Goal: Task Accomplishment & Management: Use online tool/utility

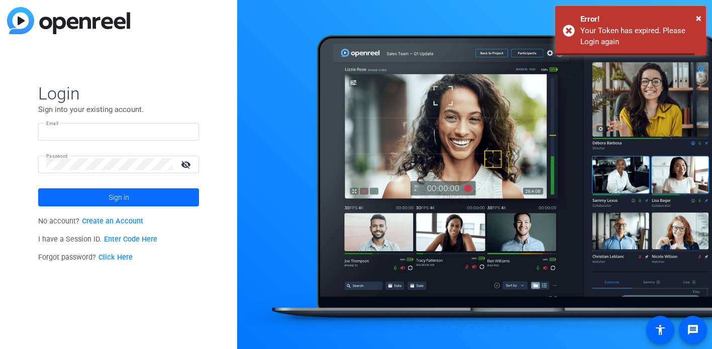
type input "[EMAIL_ADDRESS][DOMAIN_NAME]"
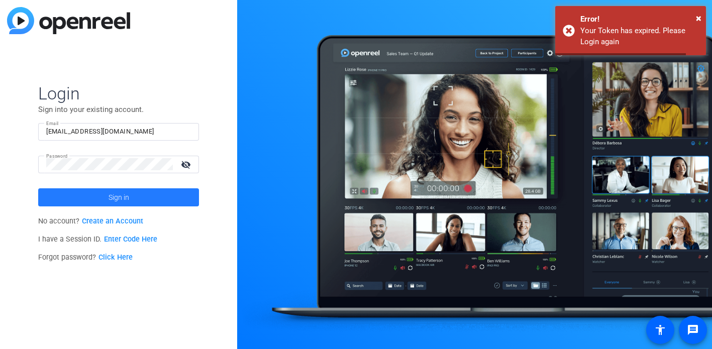
click at [98, 194] on span at bounding box center [118, 197] width 161 height 24
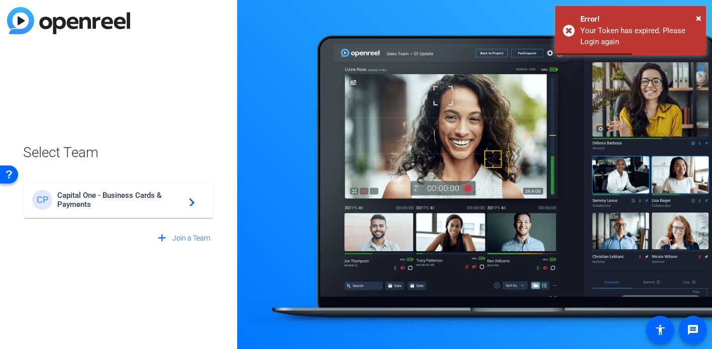
click at [139, 199] on span "Capital One - Business Cards & Payments" at bounding box center [120, 200] width 126 height 18
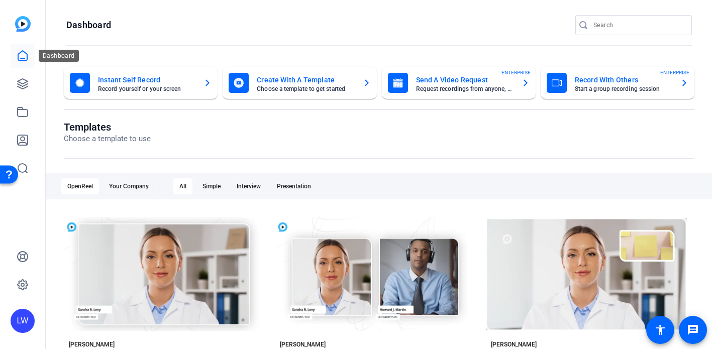
click at [20, 58] on icon at bounding box center [22, 56] width 9 height 10
click at [20, 83] on icon at bounding box center [23, 84] width 10 height 10
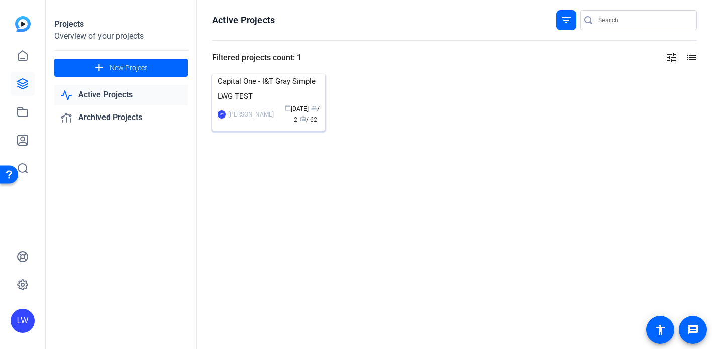
click at [252, 74] on img at bounding box center [268, 74] width 113 height 0
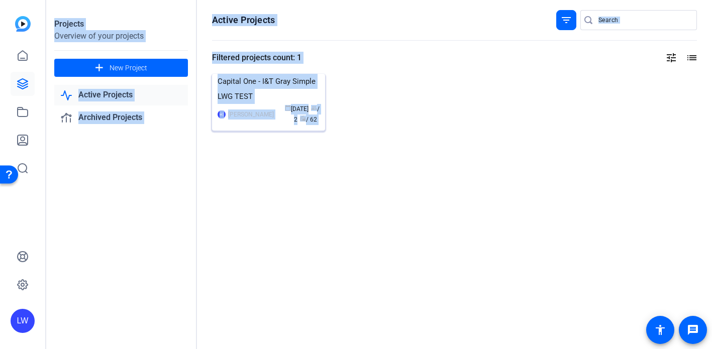
click at [252, 111] on div "Projects Overview of your projects add New Project Active Projects Archived Pro…" at bounding box center [379, 174] width 666 height 349
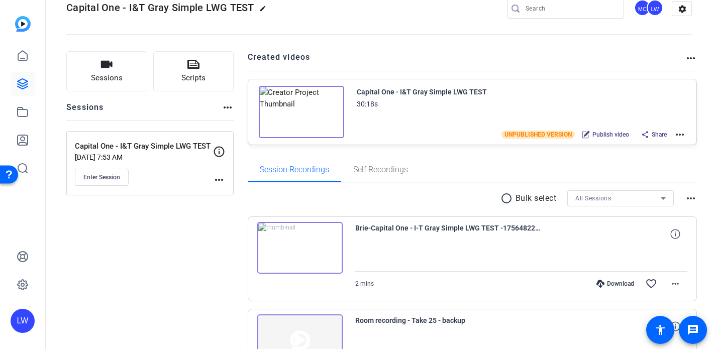
click at [677, 134] on mat-icon "more_horiz" at bounding box center [680, 135] width 12 height 12
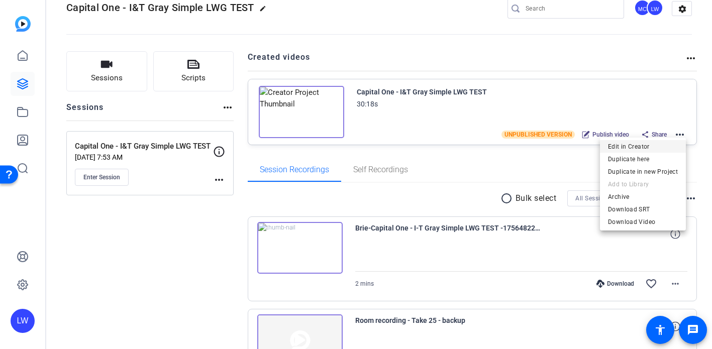
click at [628, 145] on span "Edit in Creator" at bounding box center [643, 147] width 70 height 12
